Goal: Navigation & Orientation: Find specific page/section

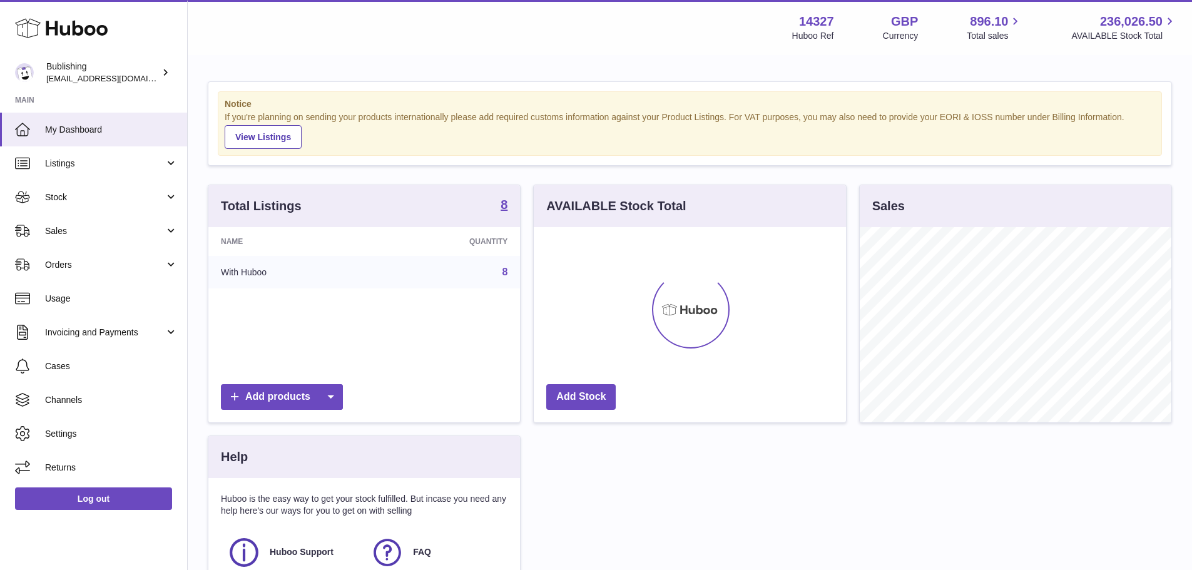
scroll to position [195, 312]
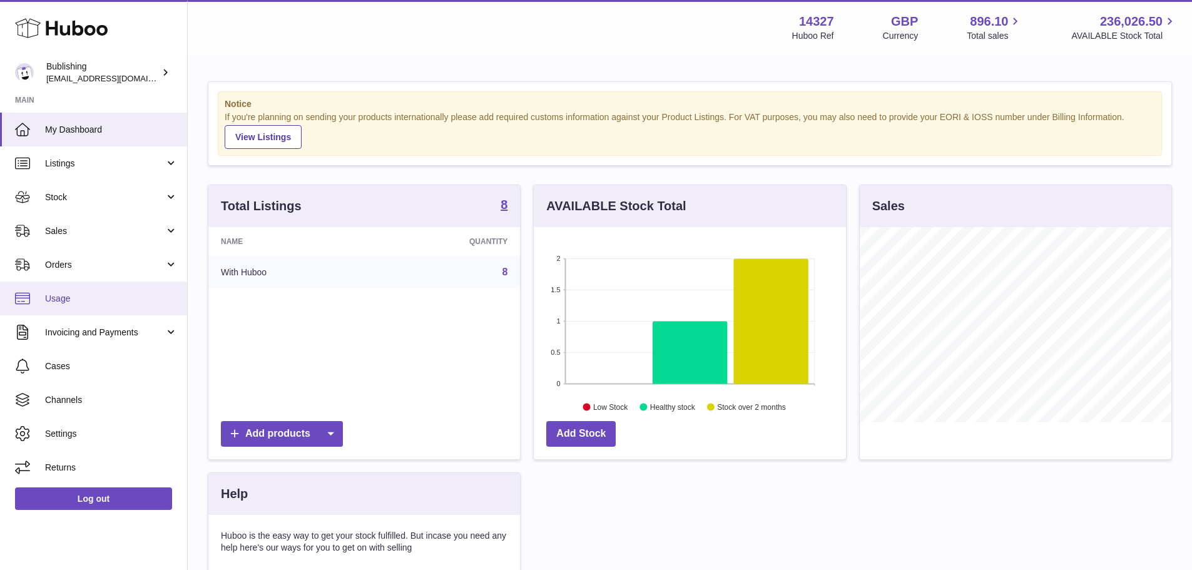
click at [82, 302] on span "Usage" at bounding box center [111, 299] width 133 height 12
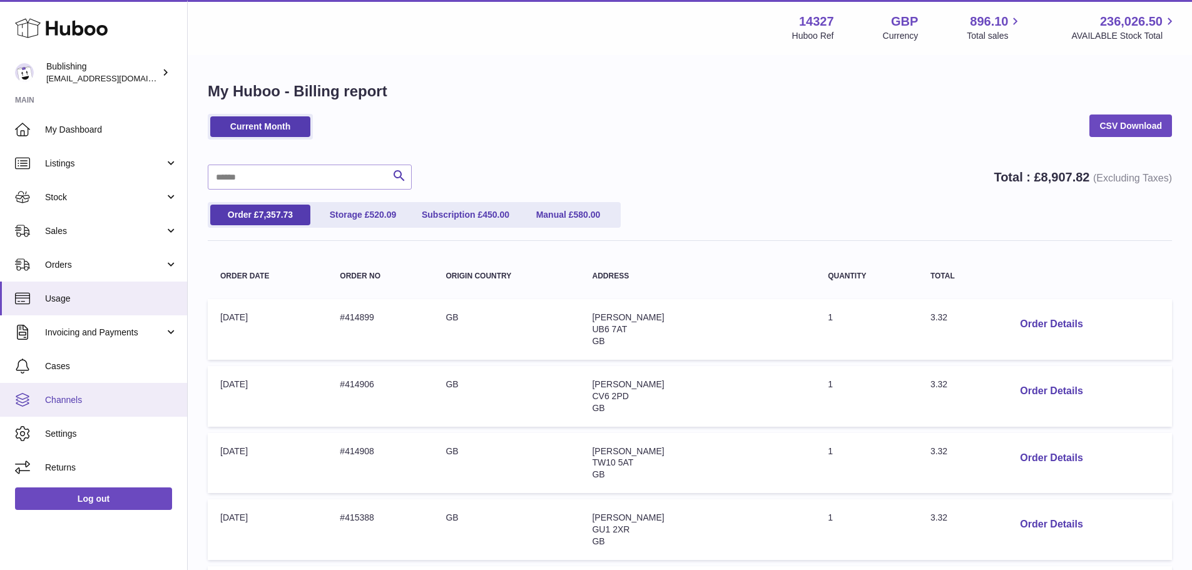
click at [81, 401] on span "Channels" at bounding box center [111, 400] width 133 height 12
